Goal: Task Accomplishment & Management: Use online tool/utility

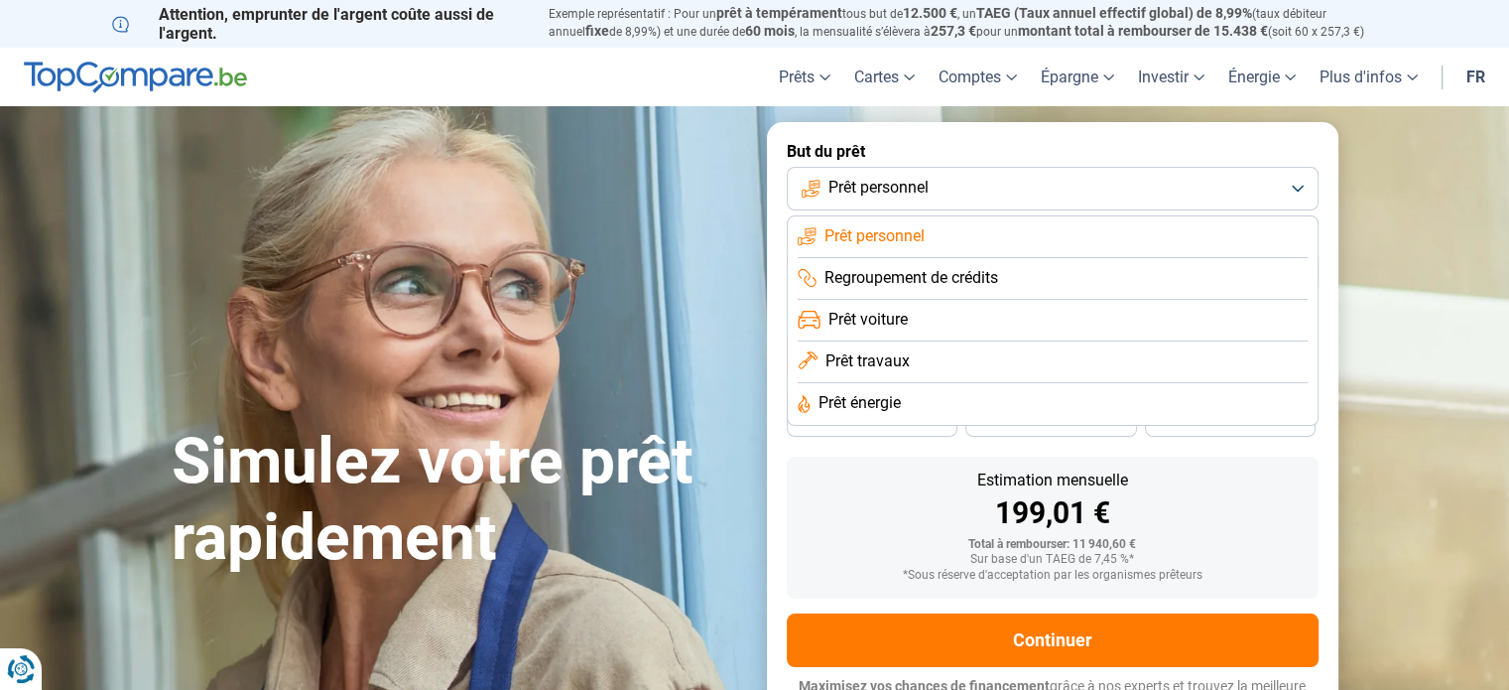
click at [892, 325] on span "Prêt voiture" at bounding box center [868, 320] width 79 height 22
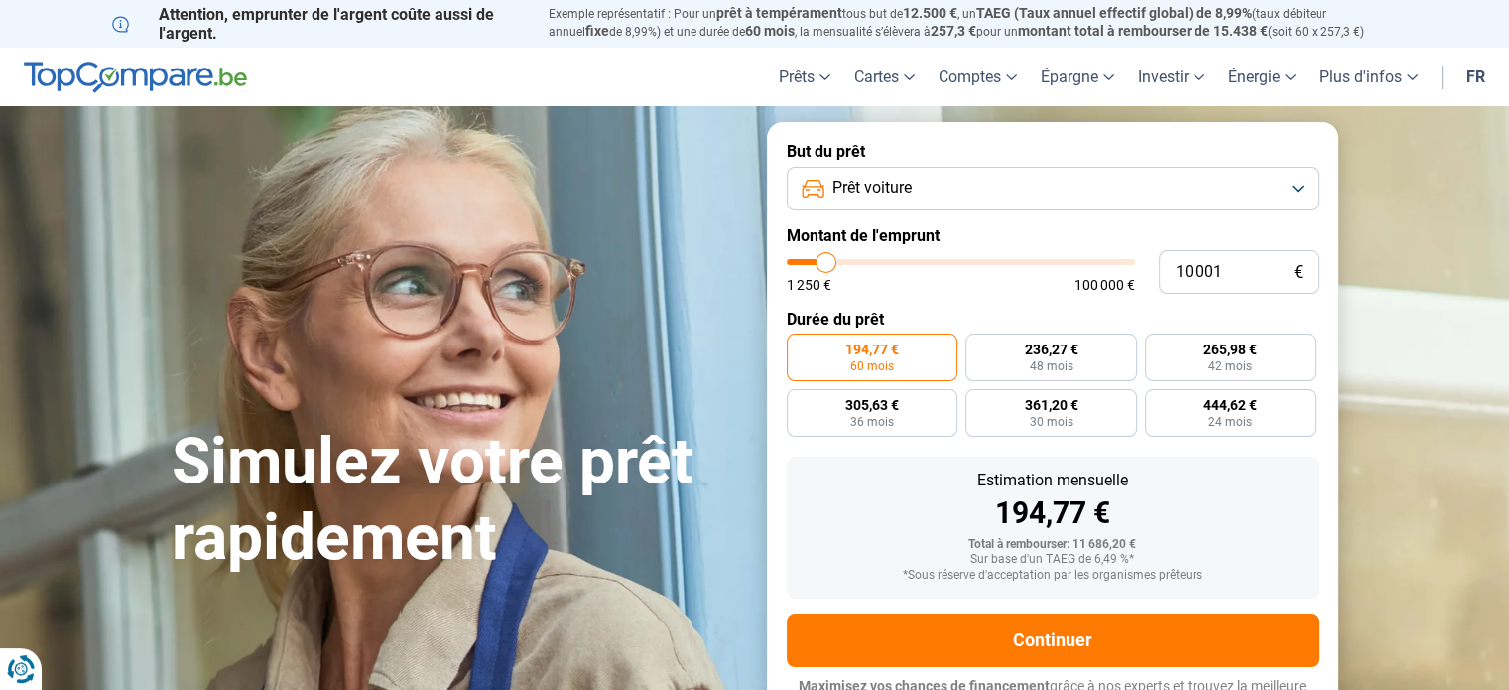
scroll to position [27, 0]
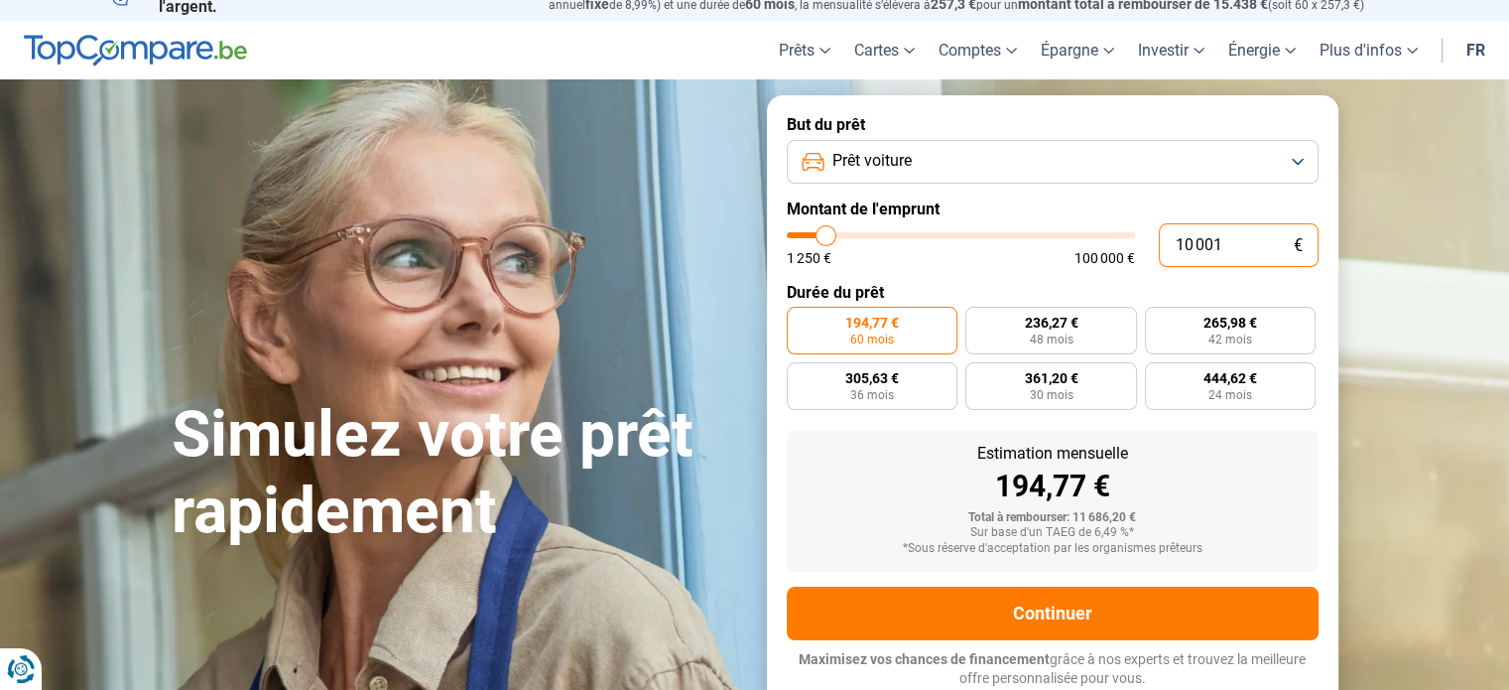
drag, startPoint x: 1223, startPoint y: 250, endPoint x: 1101, endPoint y: 265, distance: 122.0
click at [1107, 261] on div "10 001 € 1 250 € 100 000 €" at bounding box center [1053, 245] width 532 height 44
type input "2"
type input "1250"
type input "25"
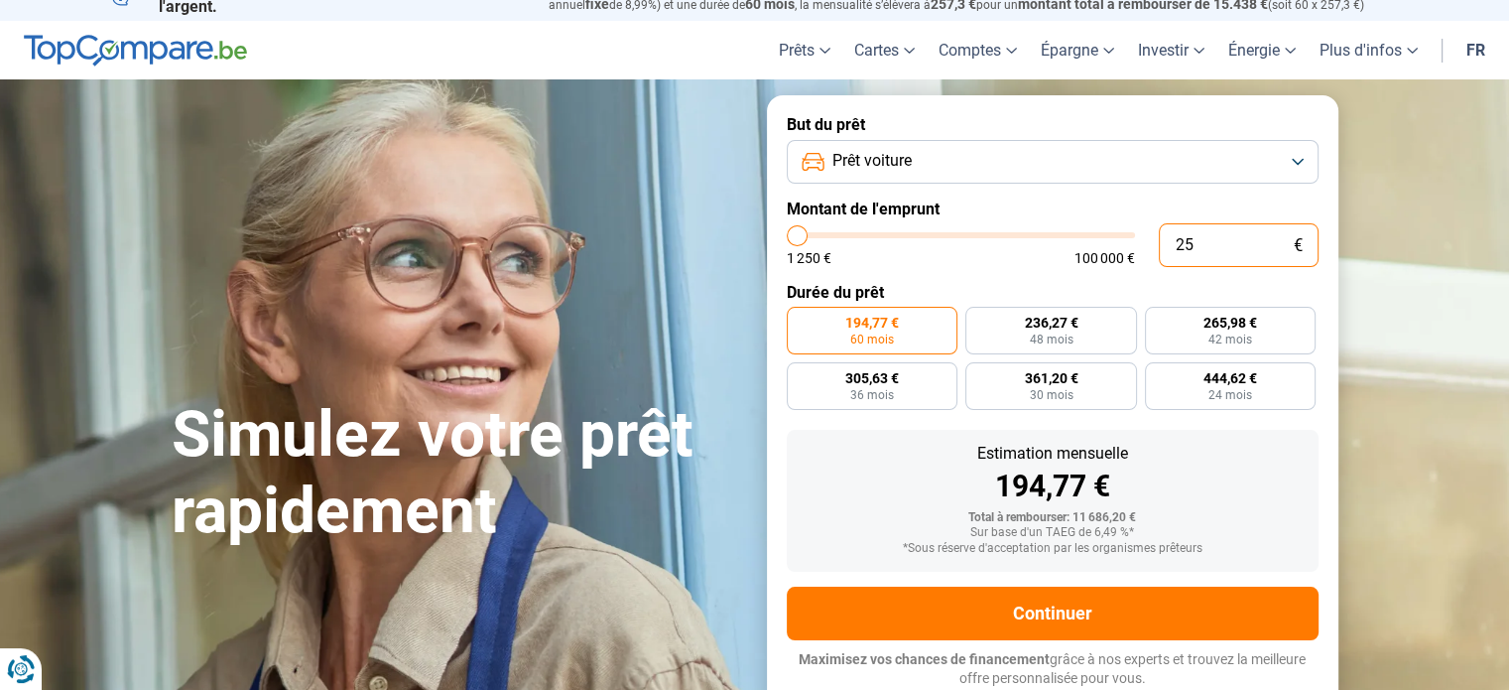
type input "1250"
type input "250"
type input "1250"
type input "2 500"
type input "2500"
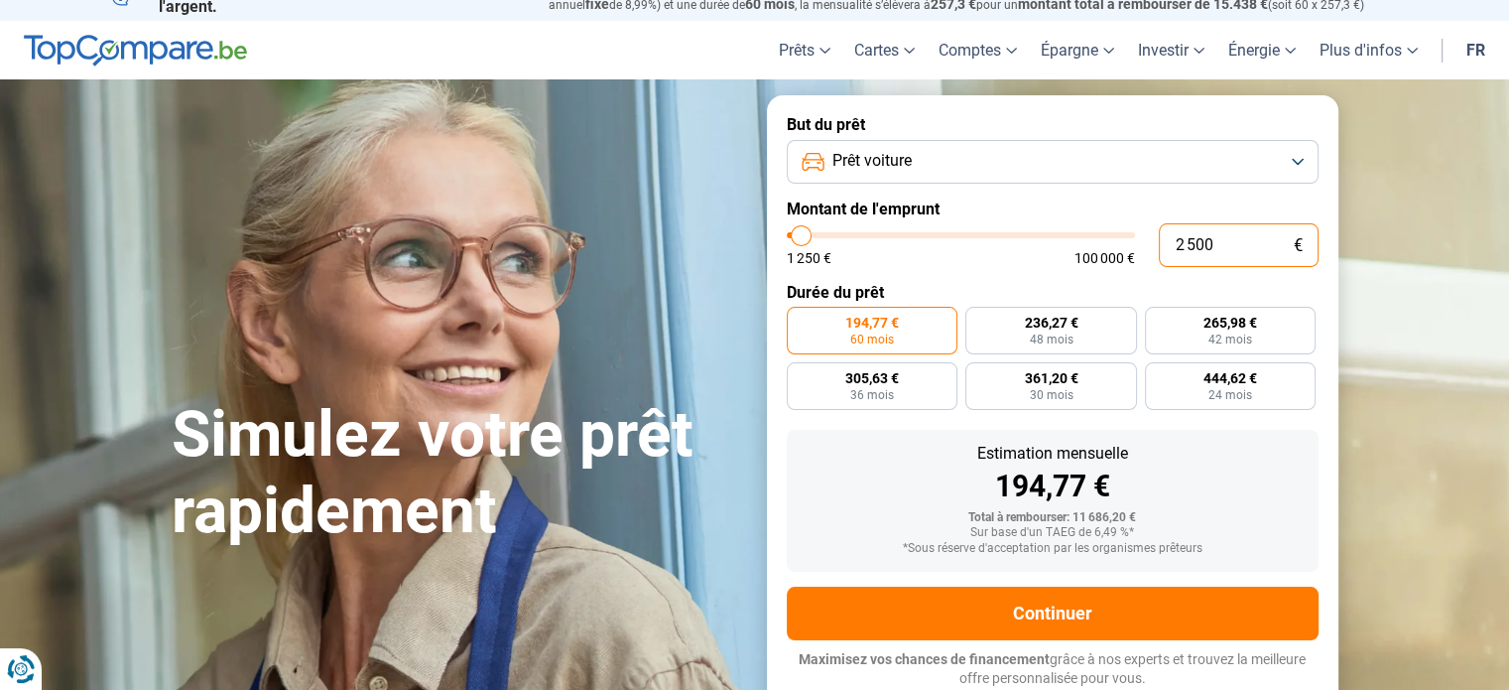
type input "25 000"
type input "25000"
radio input "false"
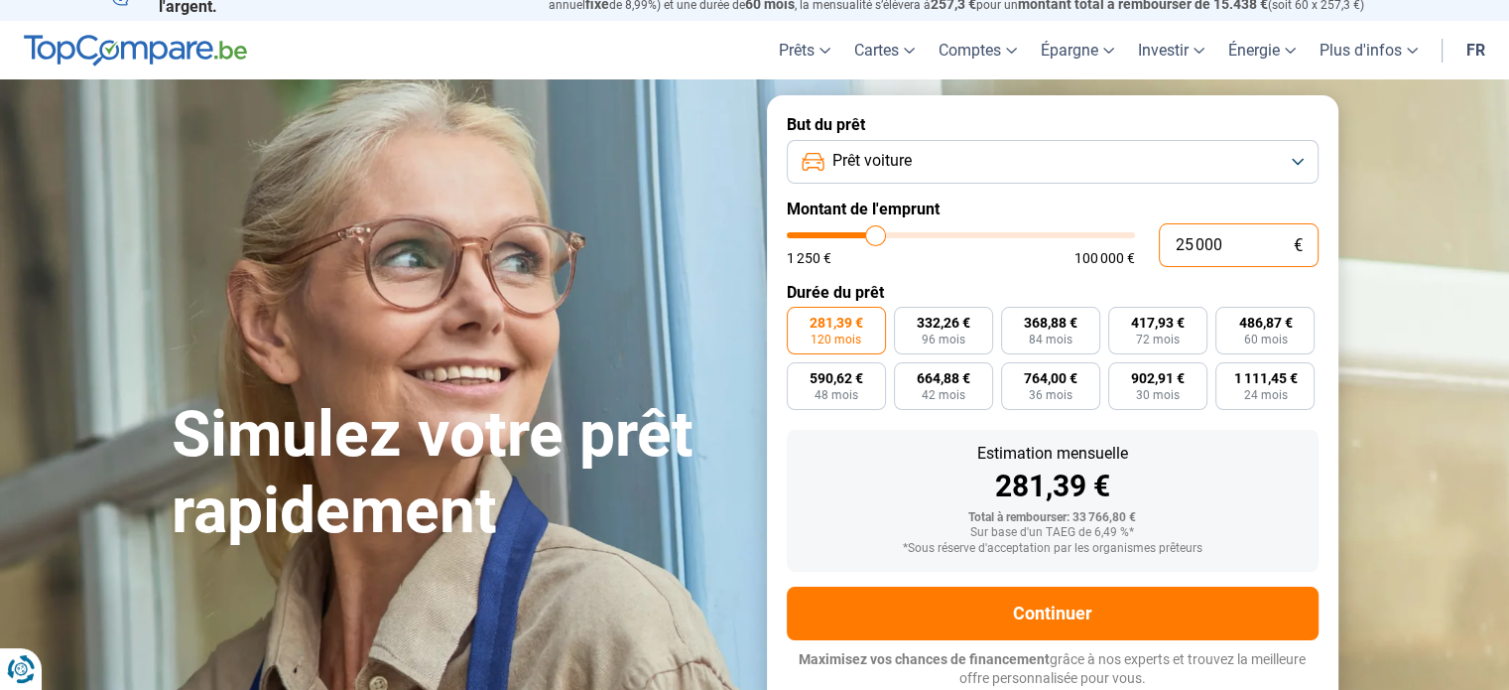
type input "25 000"
